Goal: Information Seeking & Learning: Learn about a topic

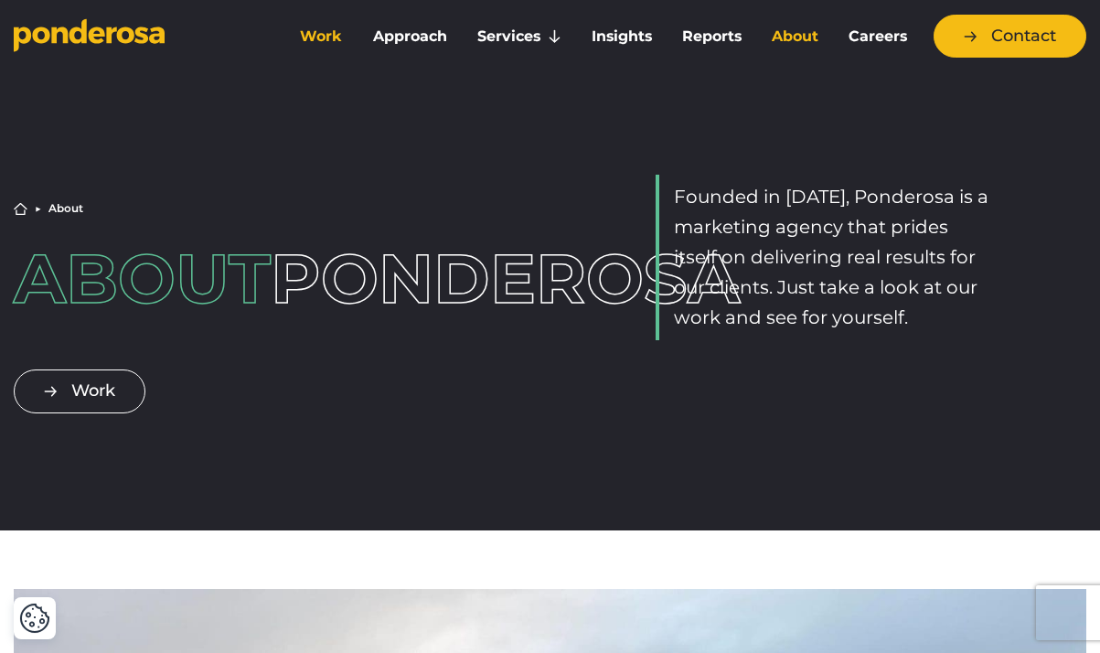
click at [326, 34] on link "Work" at bounding box center [321, 36] width 65 height 38
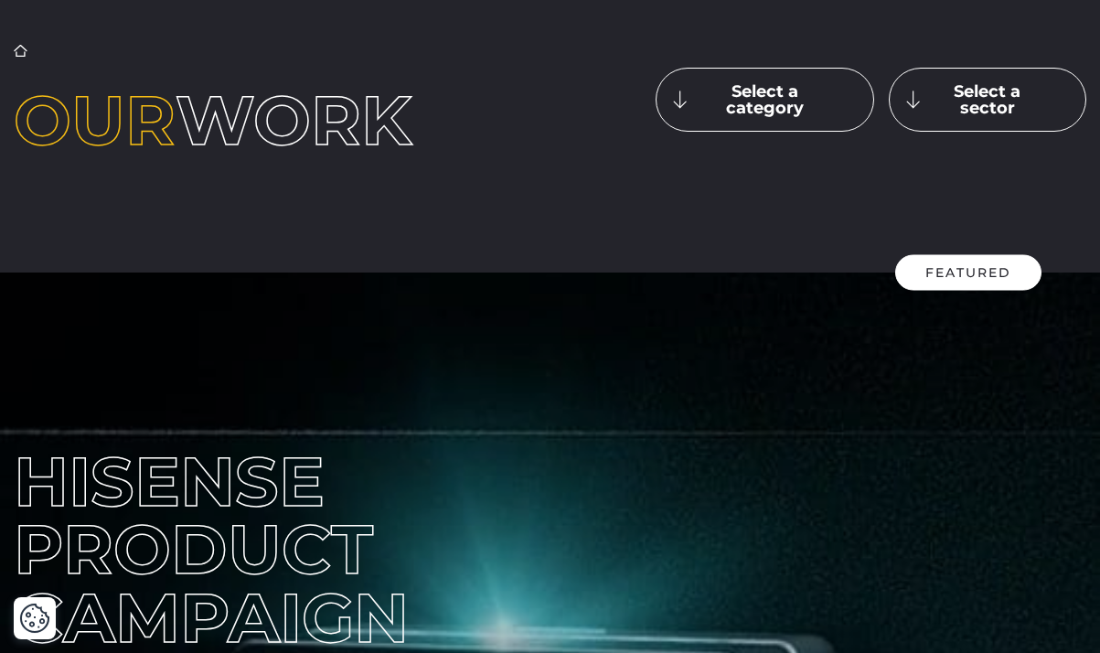
scroll to position [105, 0]
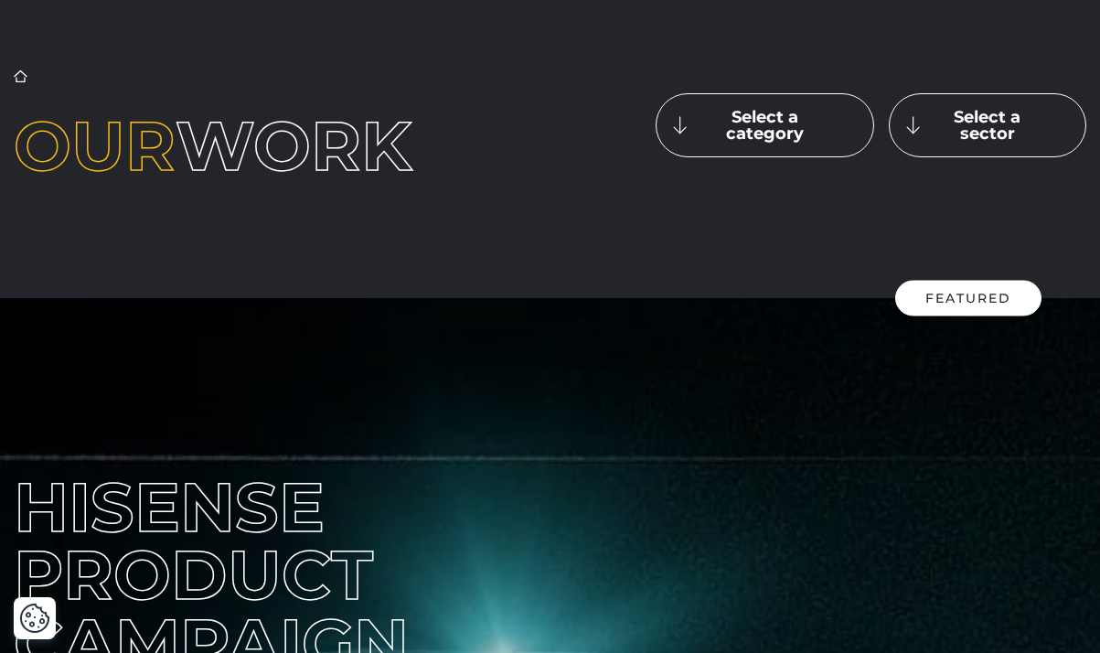
click at [913, 124] on button "Select a sector" at bounding box center [988, 125] width 198 height 64
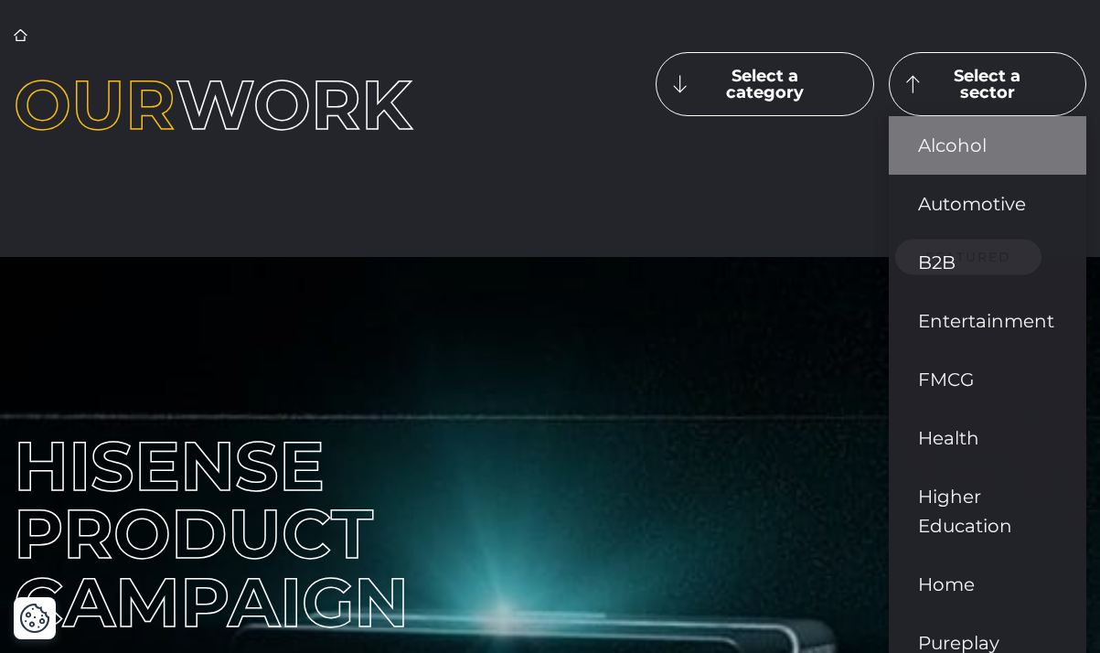
scroll to position [155, 0]
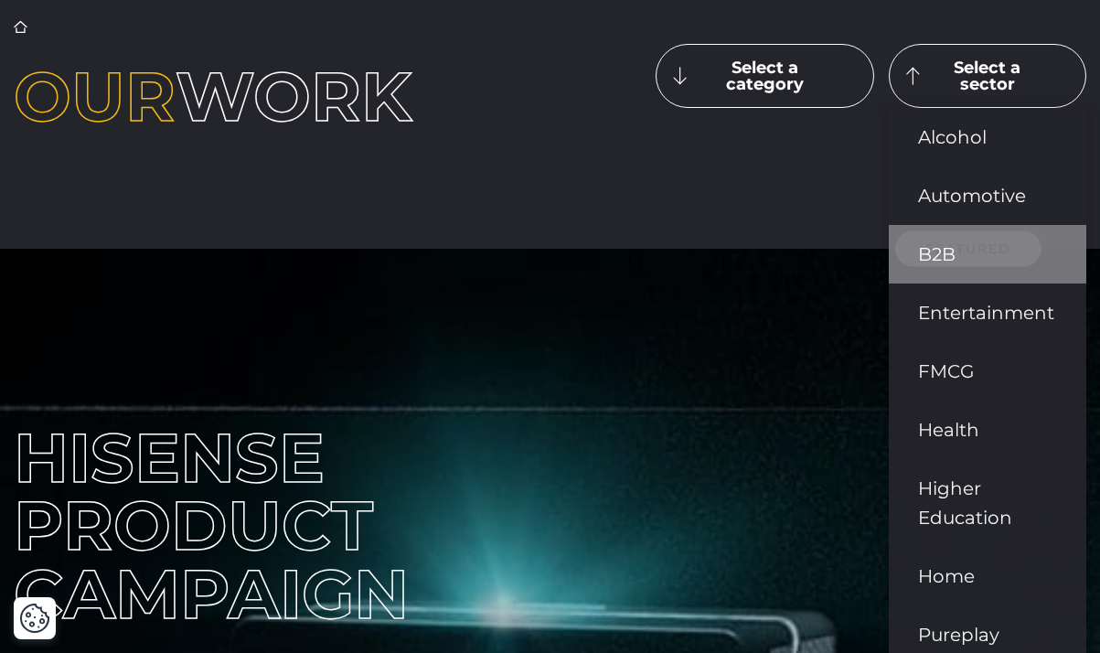
click at [937, 245] on link "B2B" at bounding box center [988, 254] width 198 height 59
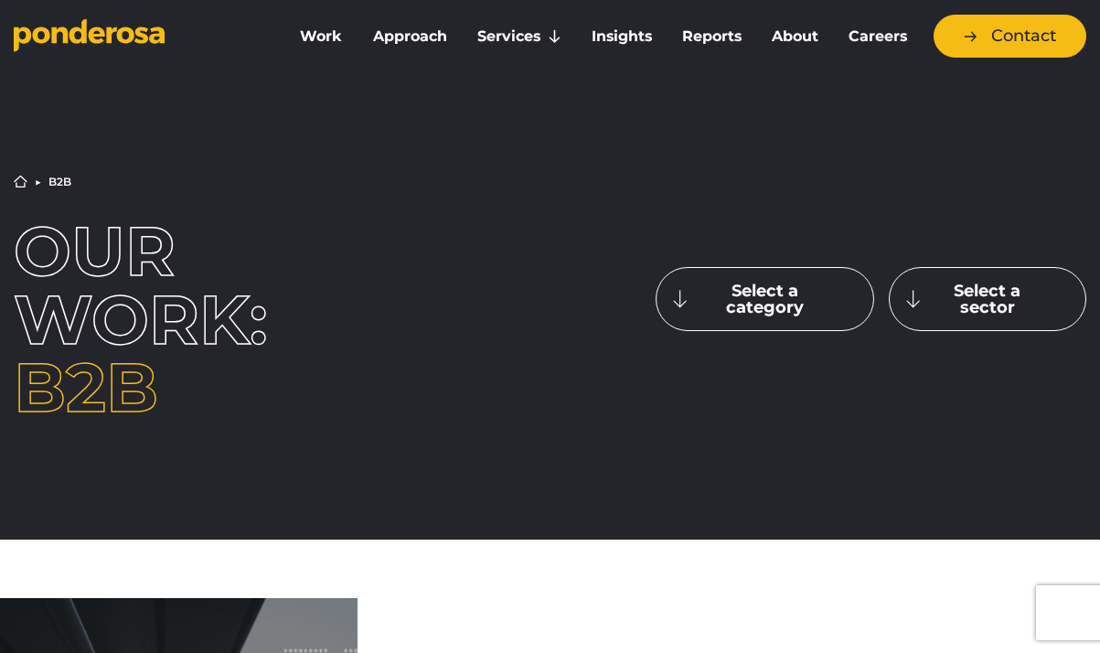
click at [910, 292] on button "Select a sector" at bounding box center [988, 299] width 198 height 64
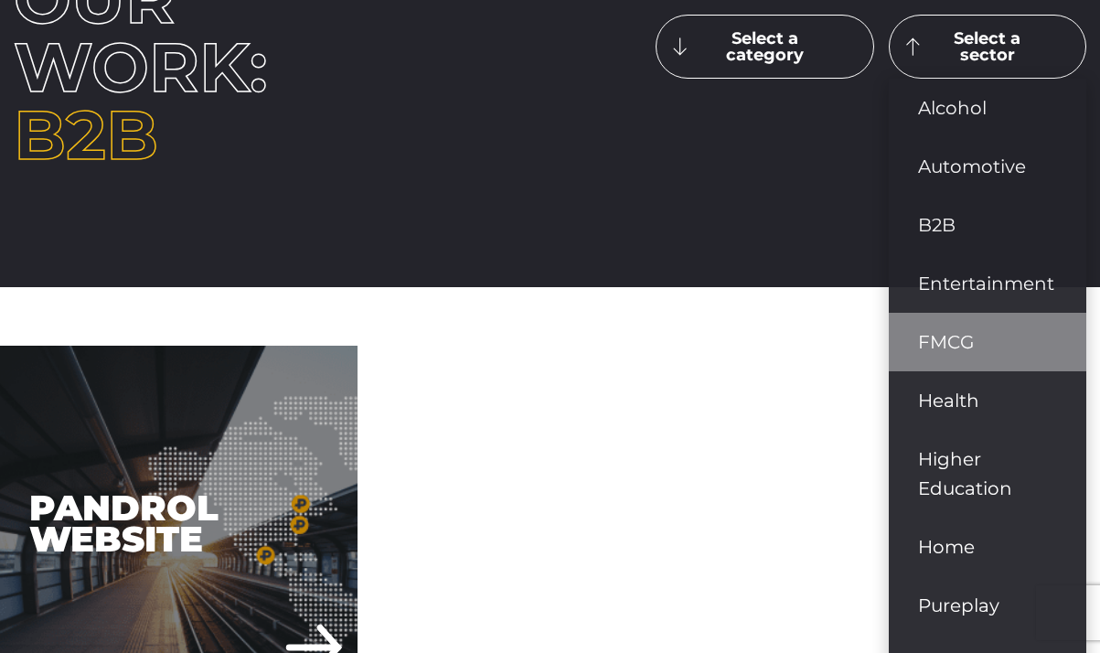
scroll to position [262, 0]
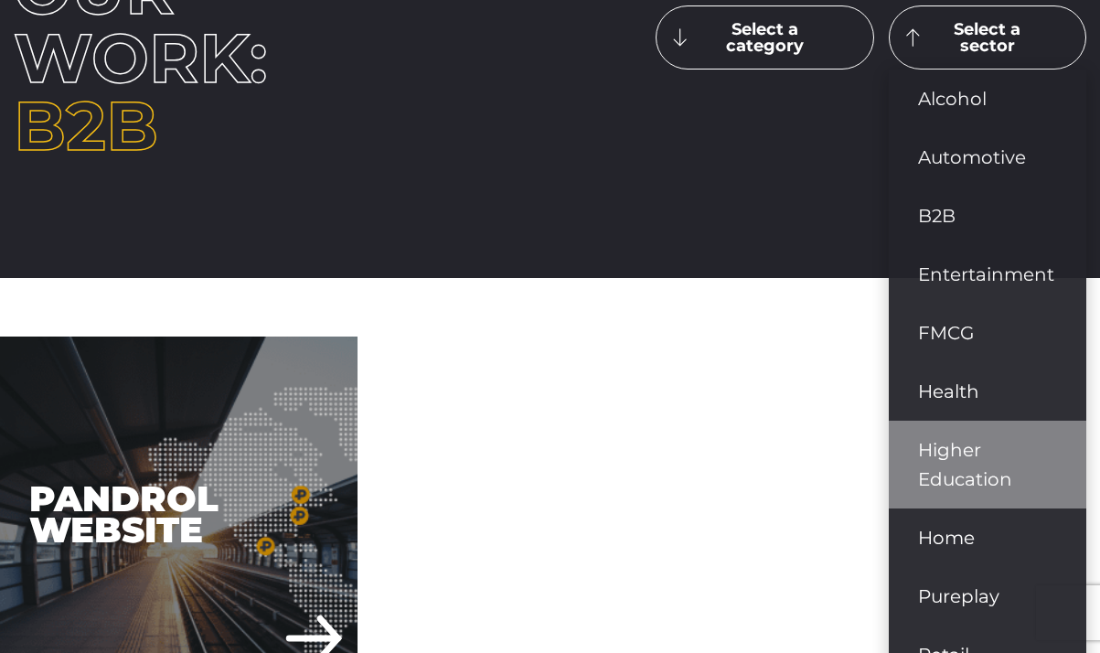
click at [937, 451] on link "Higher Education" at bounding box center [988, 465] width 198 height 88
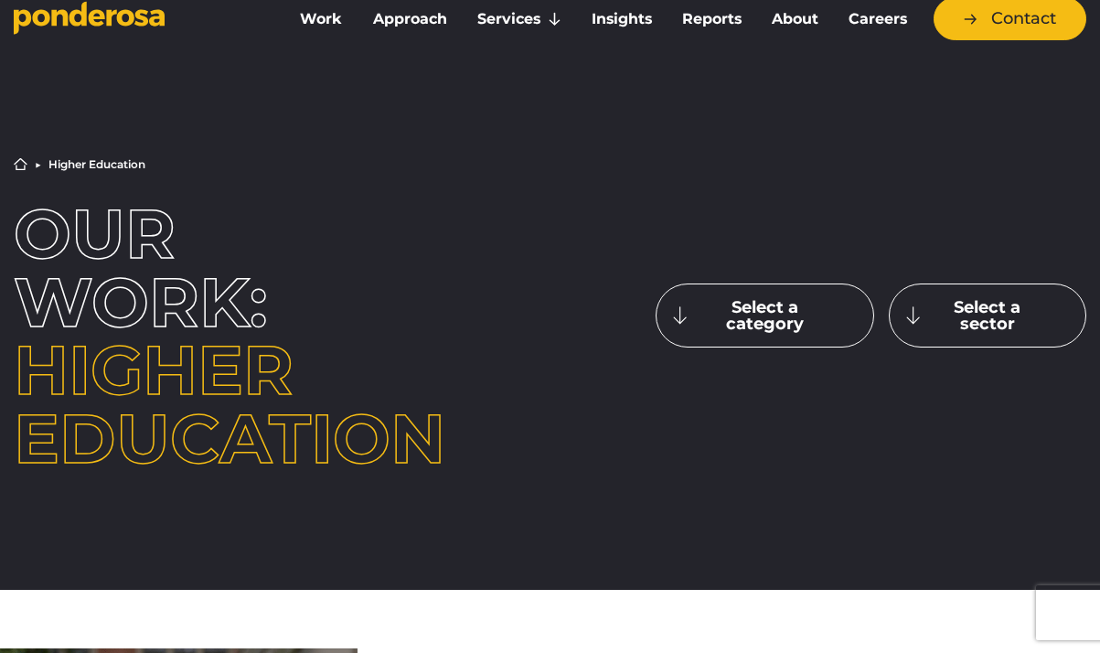
scroll to position [14, 0]
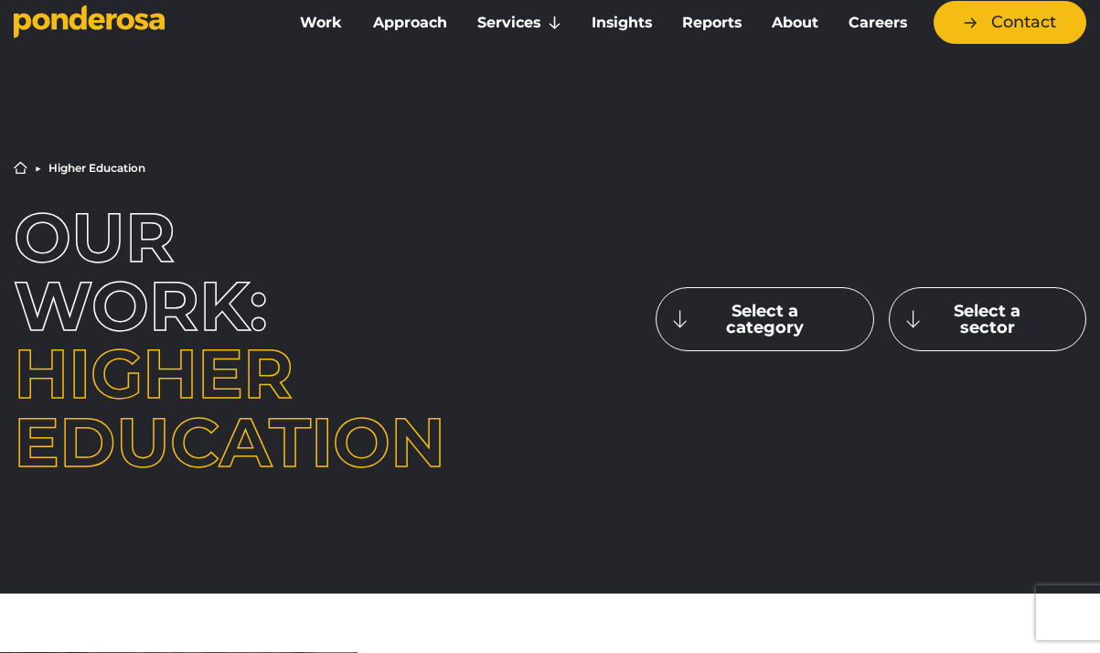
click at [978, 318] on button "Select a sector" at bounding box center [988, 319] width 198 height 64
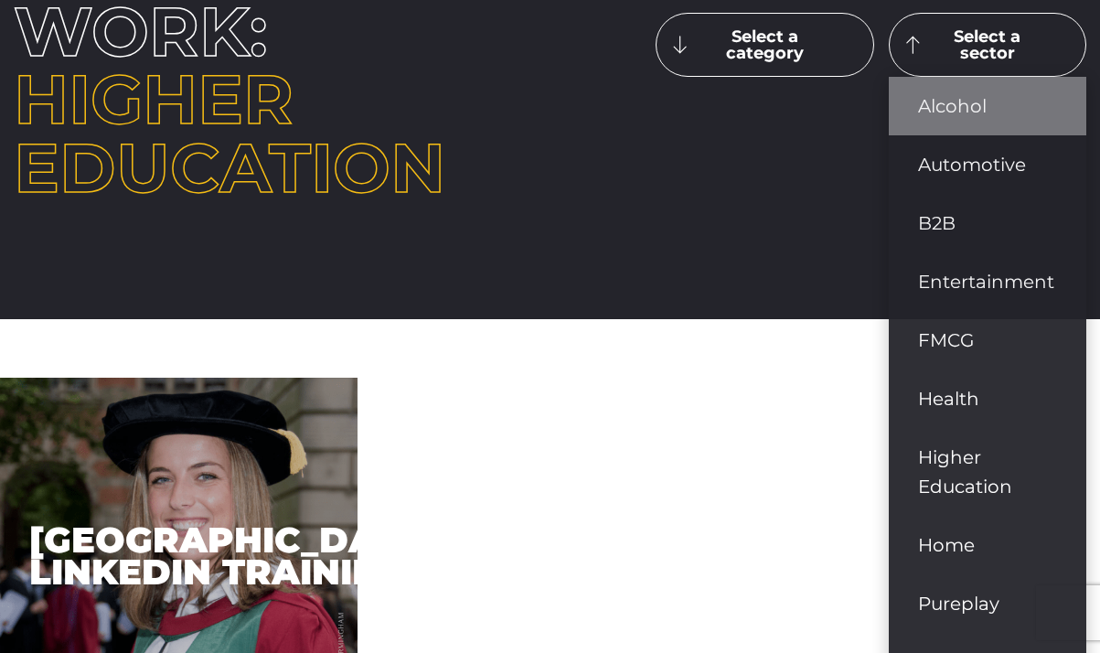
scroll to position [308, 0]
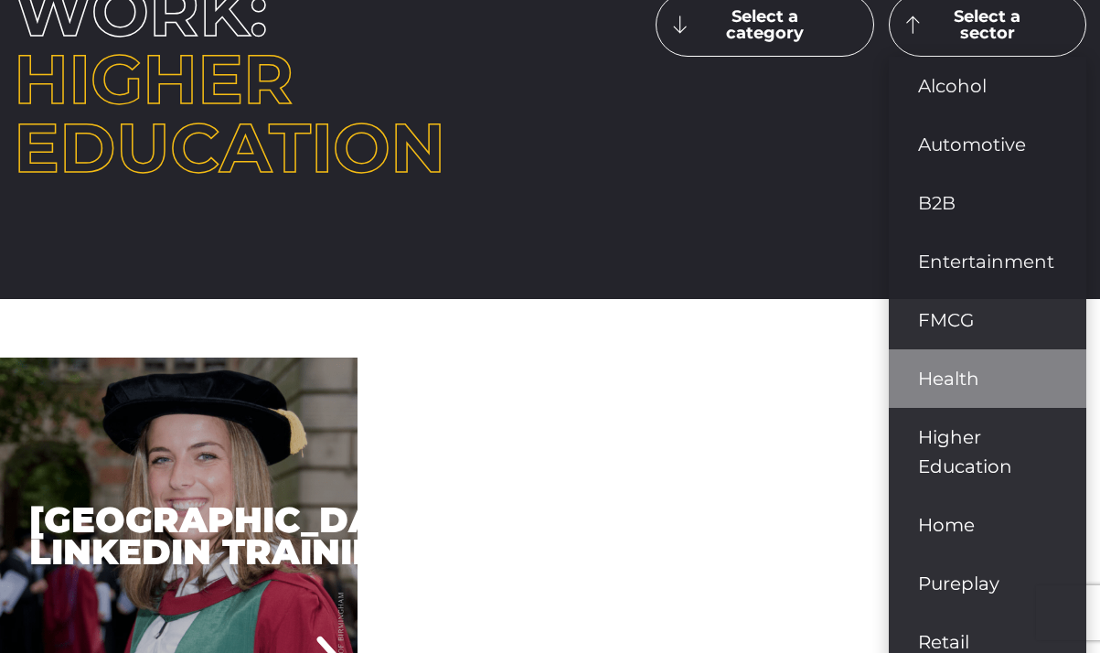
click at [959, 380] on link "Health" at bounding box center [988, 378] width 198 height 59
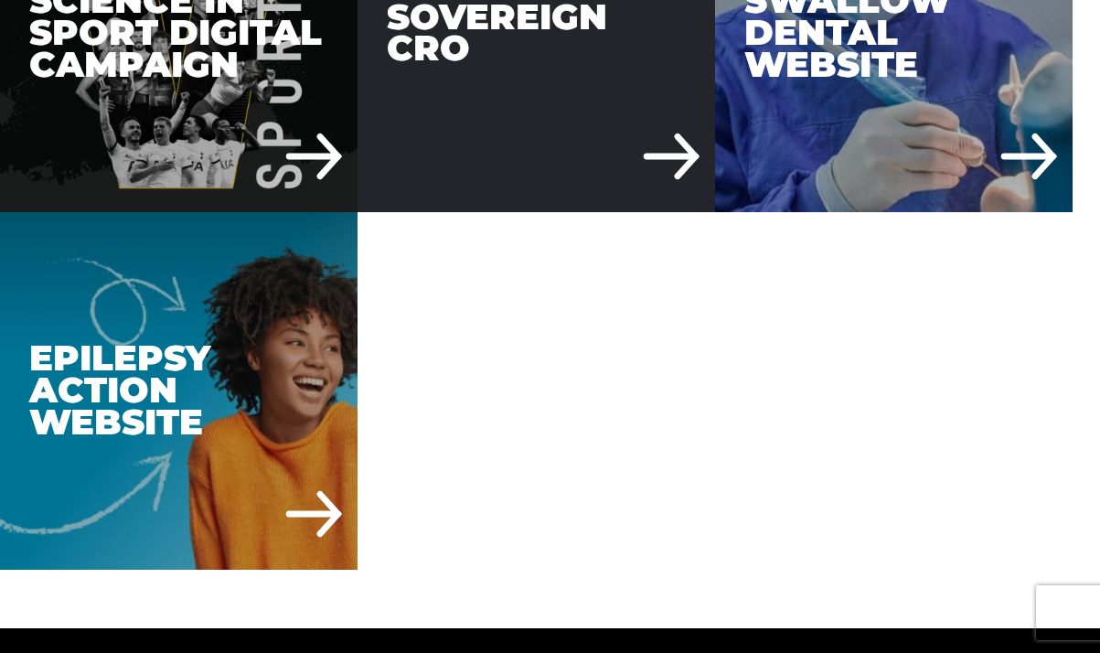
scroll to position [745, 0]
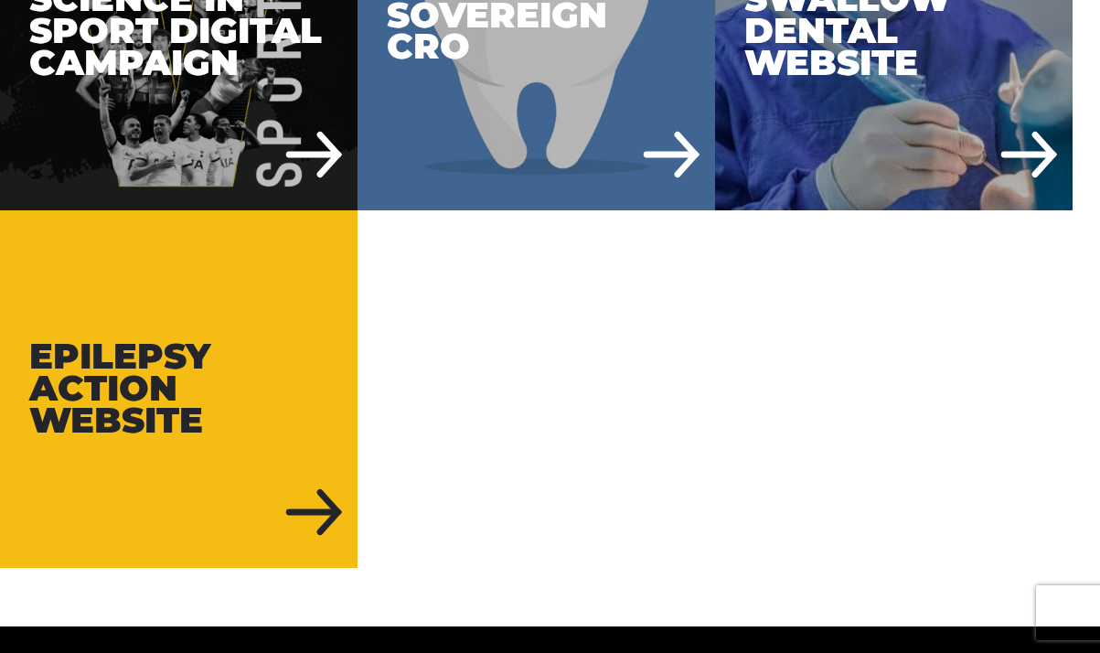
click at [288, 396] on div "Epilepsy Action Website" at bounding box center [179, 389] width 358 height 358
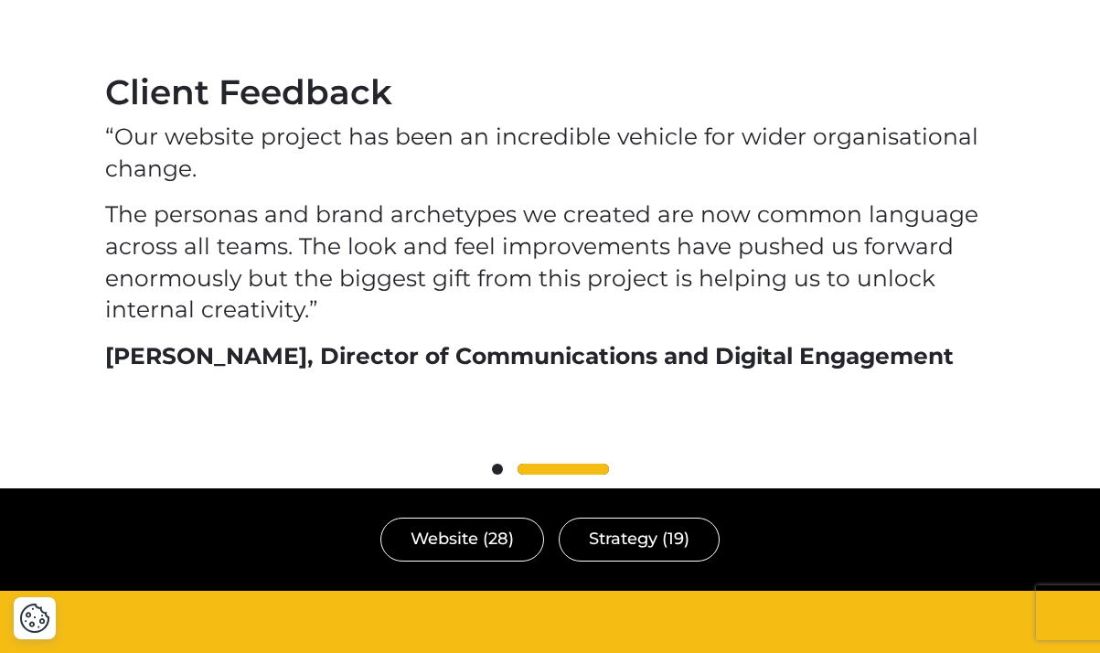
scroll to position [4637, 0]
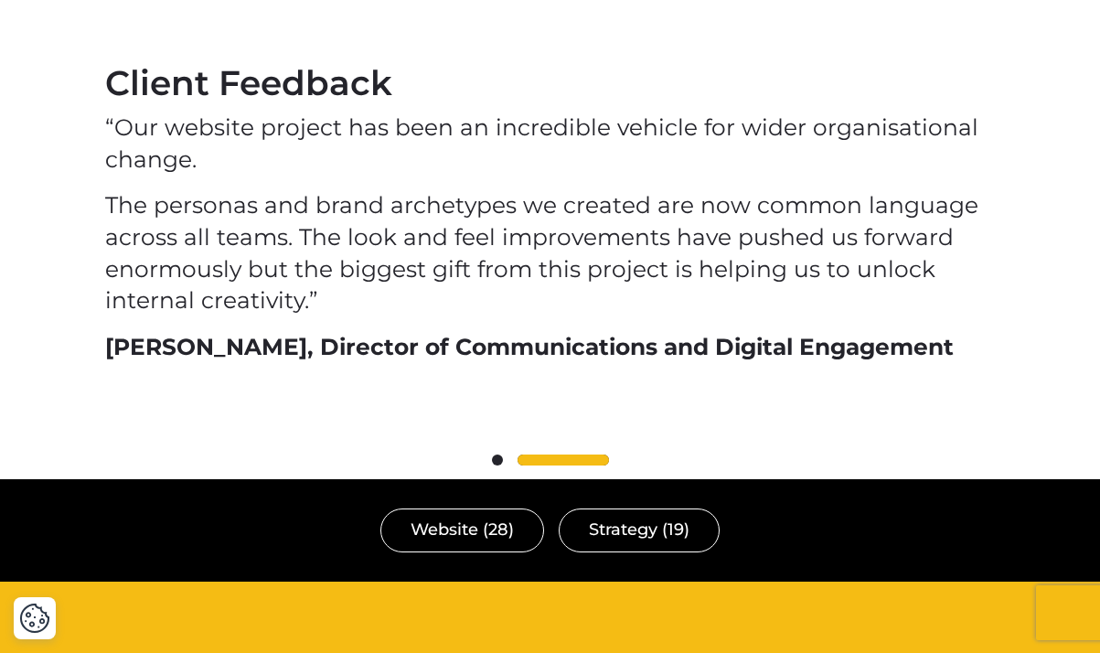
click at [497, 454] on div at bounding box center [550, 461] width 890 height 22
click at [497, 456] on span at bounding box center [497, 460] width 11 height 11
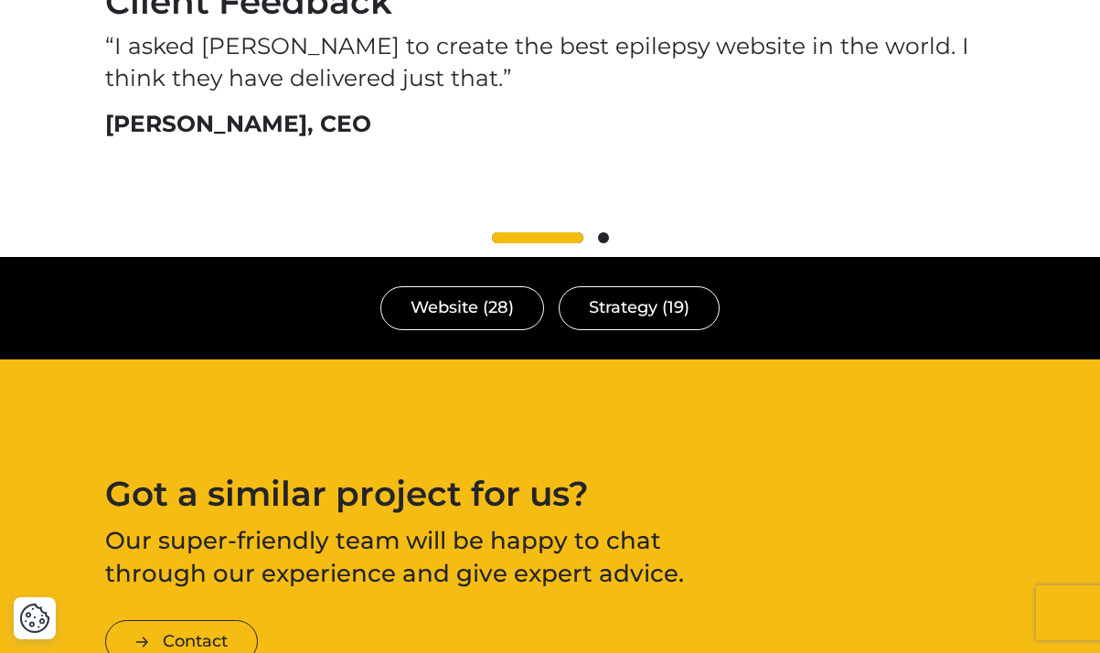
scroll to position [4730, 0]
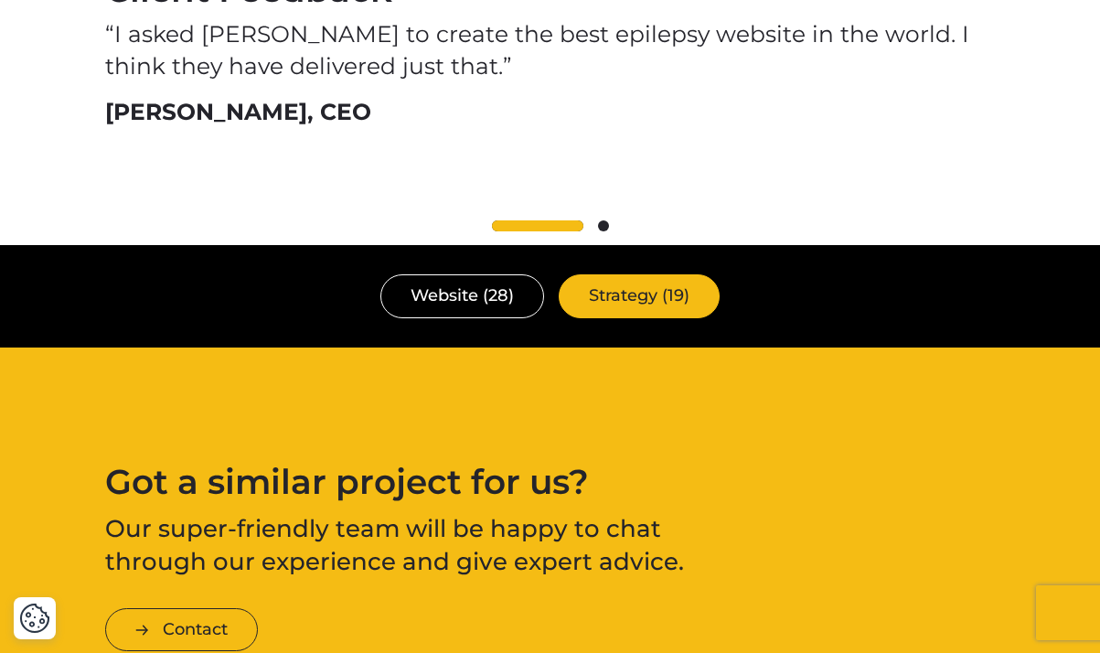
click at [616, 294] on link "Strategy (19)" at bounding box center [639, 295] width 161 height 43
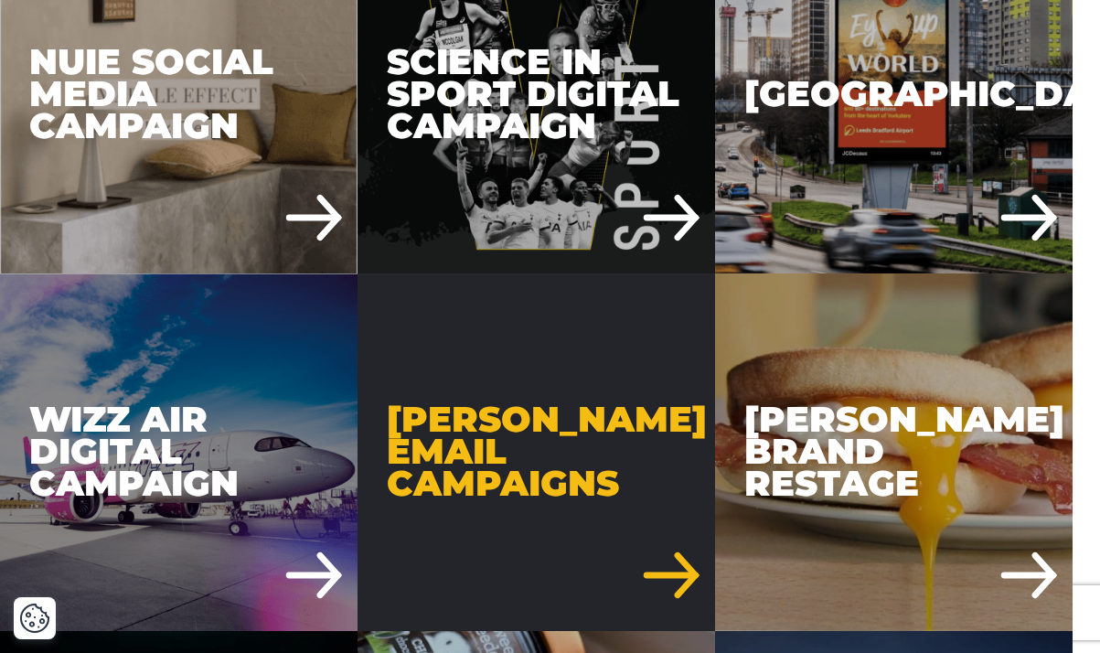
scroll to position [677, 0]
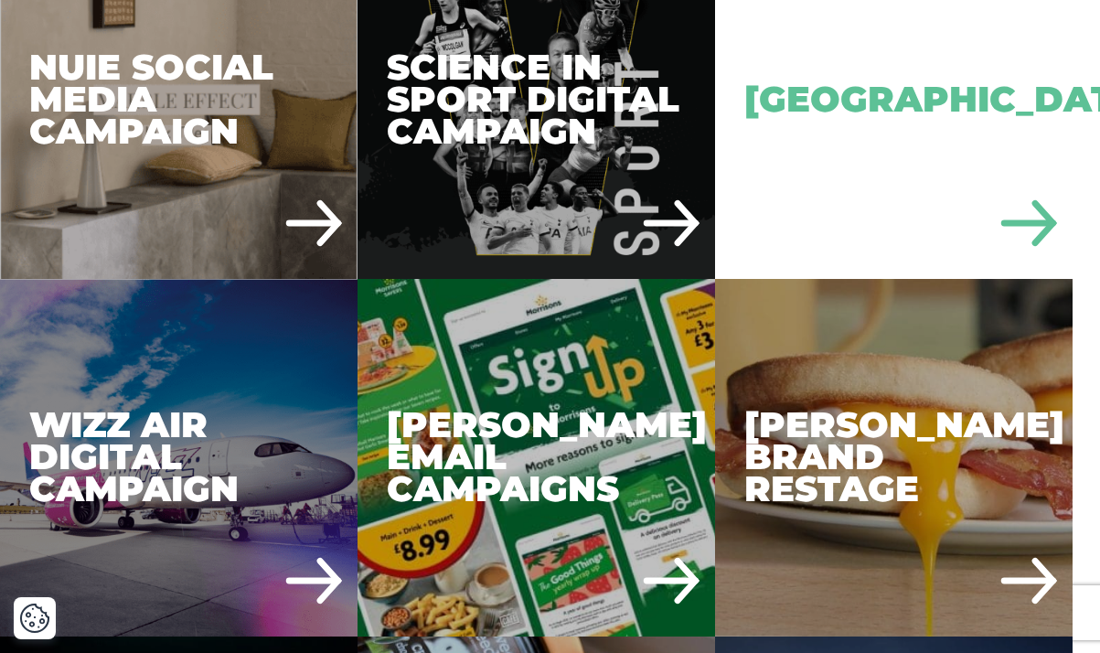
click at [773, 143] on div "[GEOGRAPHIC_DATA]" at bounding box center [894, 100] width 358 height 358
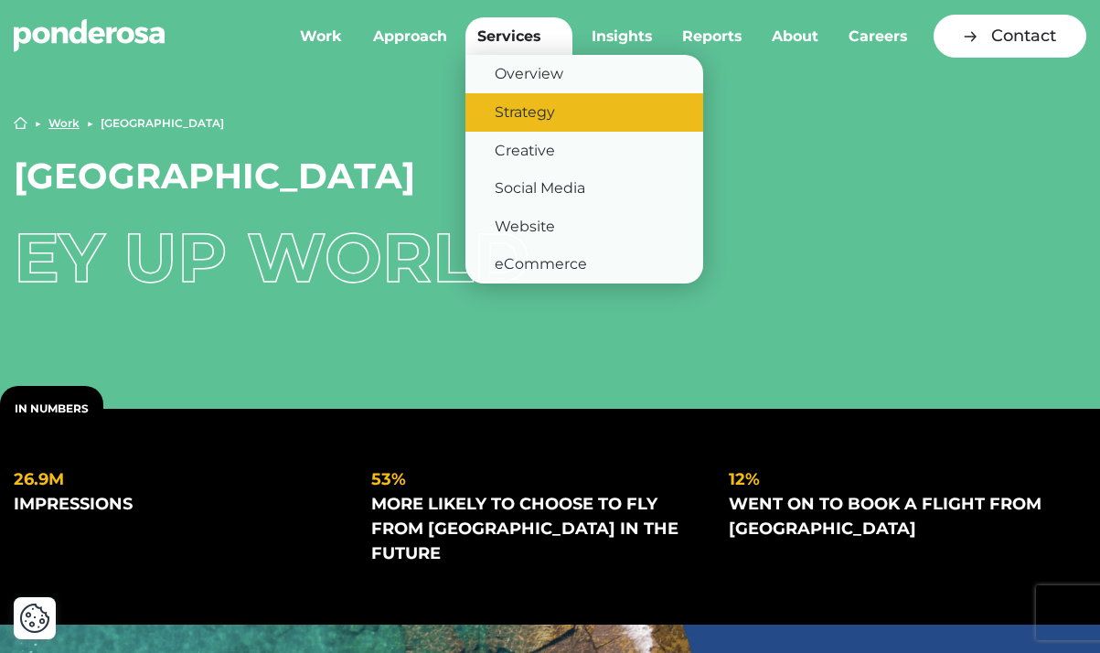
click at [530, 113] on link "Strategy" at bounding box center [585, 112] width 238 height 38
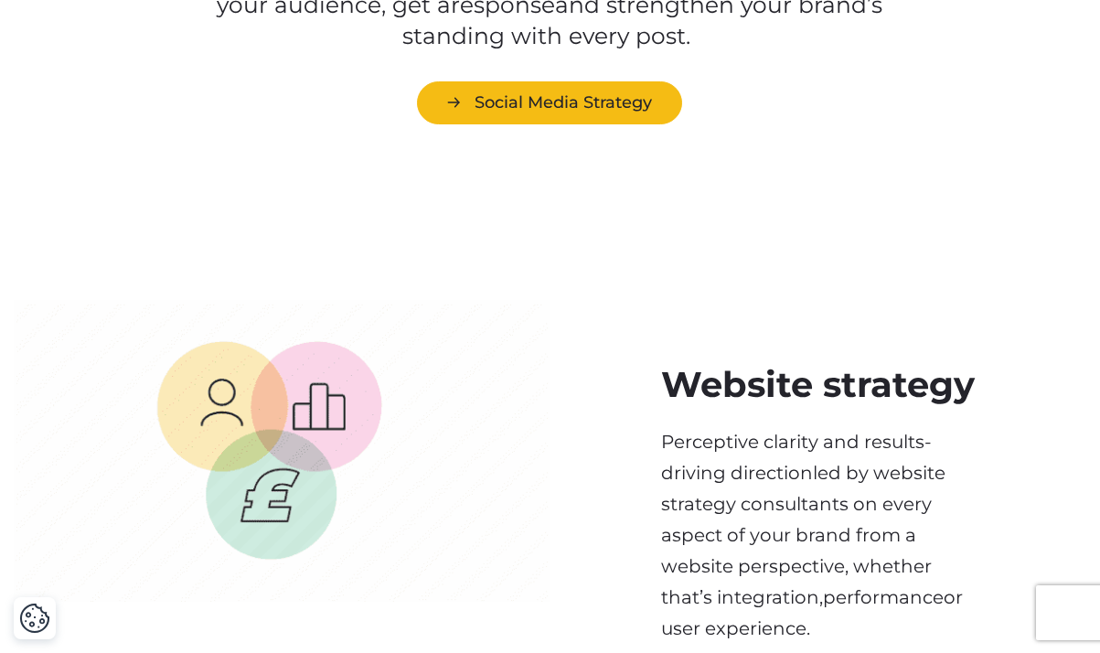
scroll to position [2971, 0]
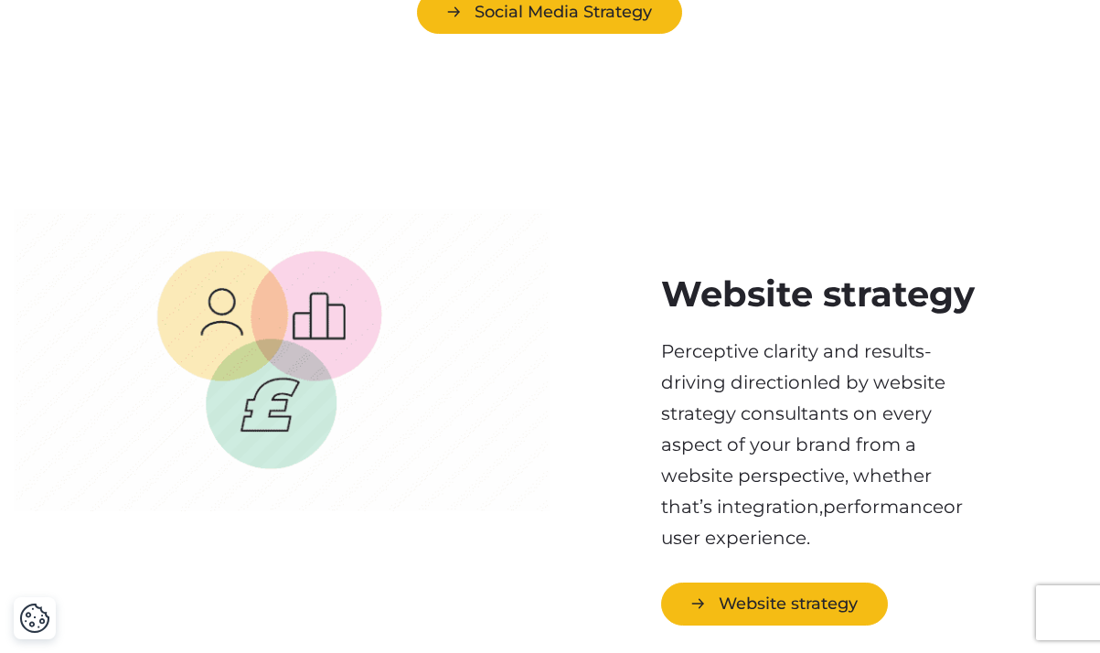
click at [785, 583] on link "Website strategy" at bounding box center [774, 604] width 227 height 43
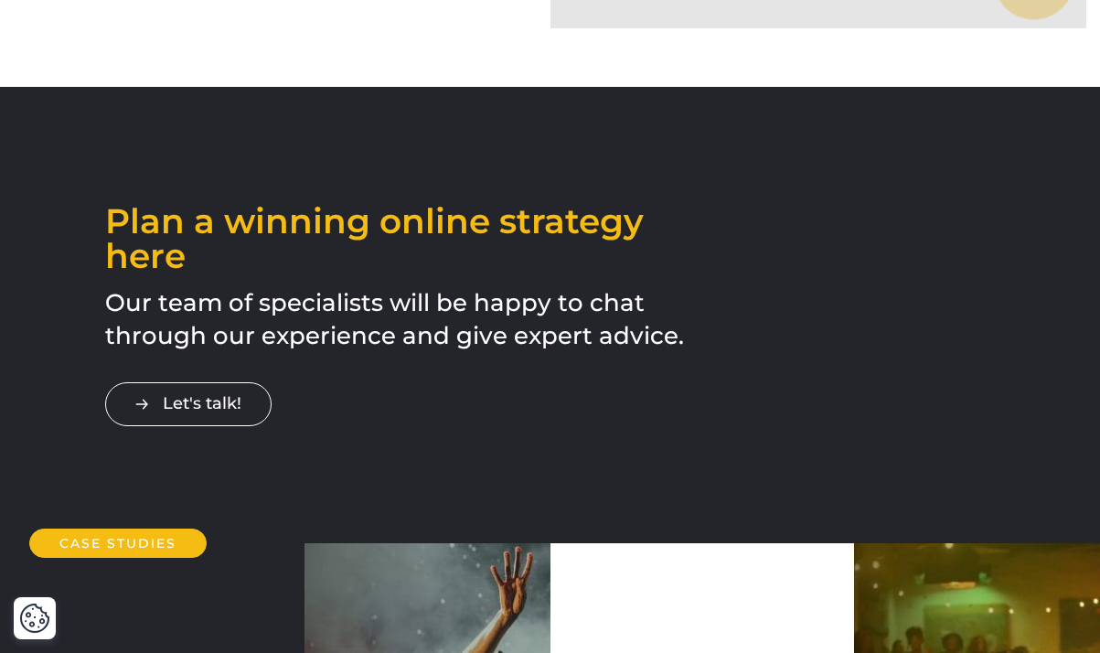
scroll to position [2435, 0]
